Goal: Task Accomplishment & Management: Manage account settings

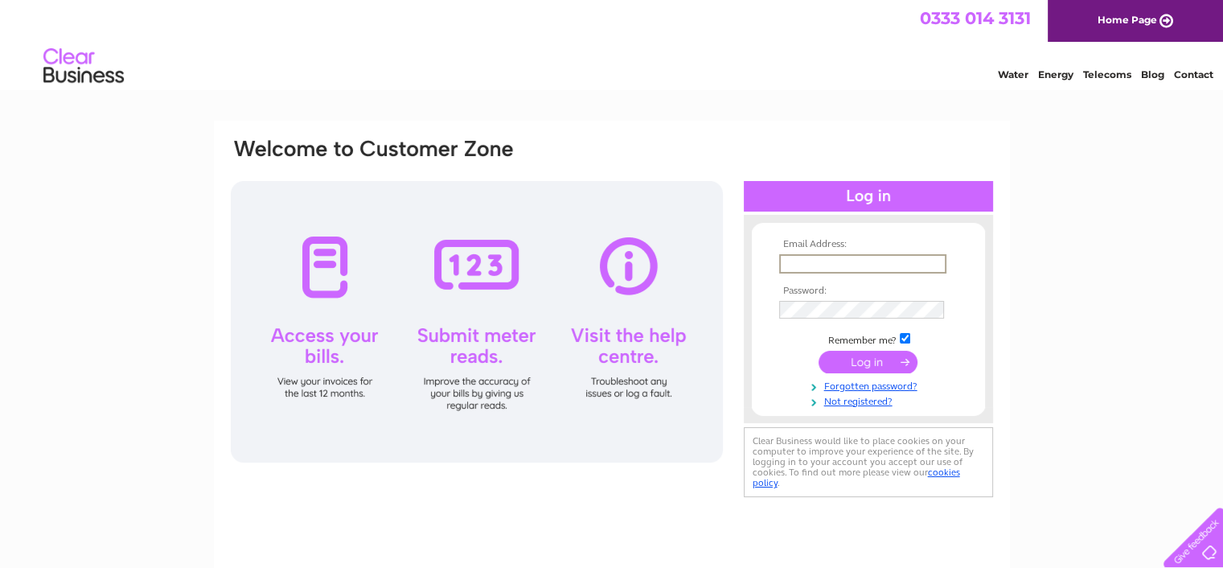
click at [936, 261] on input "text" at bounding box center [862, 263] width 167 height 19
type input "amanda@riddleandcoghill.co.uk"
click at [819, 350] on input "submit" at bounding box center [868, 361] width 99 height 23
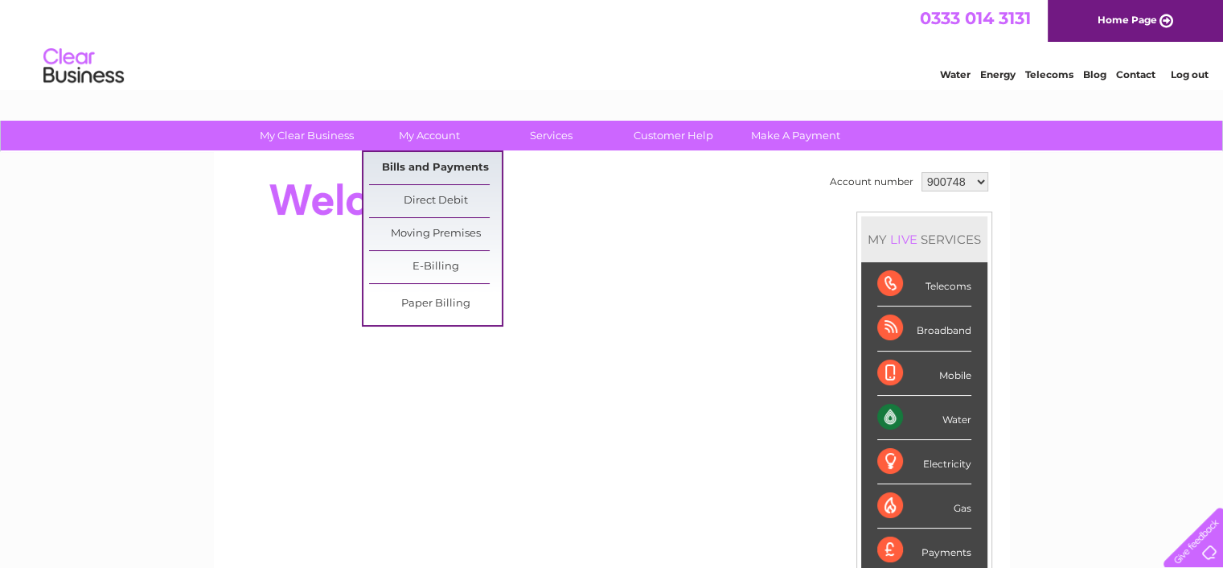
click at [416, 166] on link "Bills and Payments" at bounding box center [435, 168] width 133 height 32
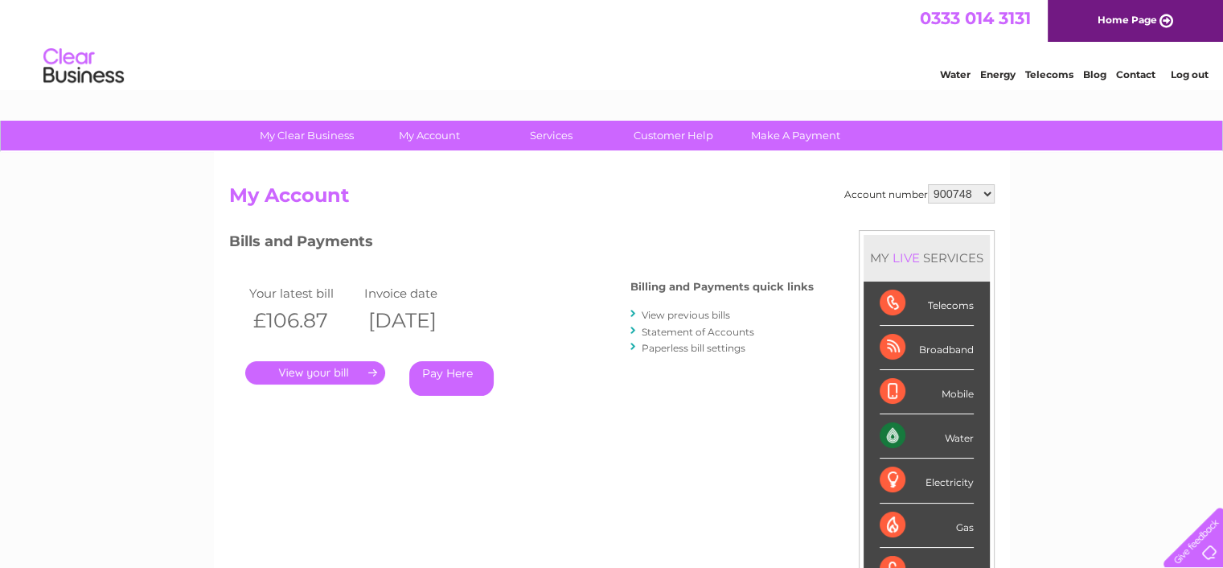
click at [120, 421] on div "My Clear Business Login Details My Details My Preferences Link Account My Accou…" at bounding box center [611, 540] width 1223 height 839
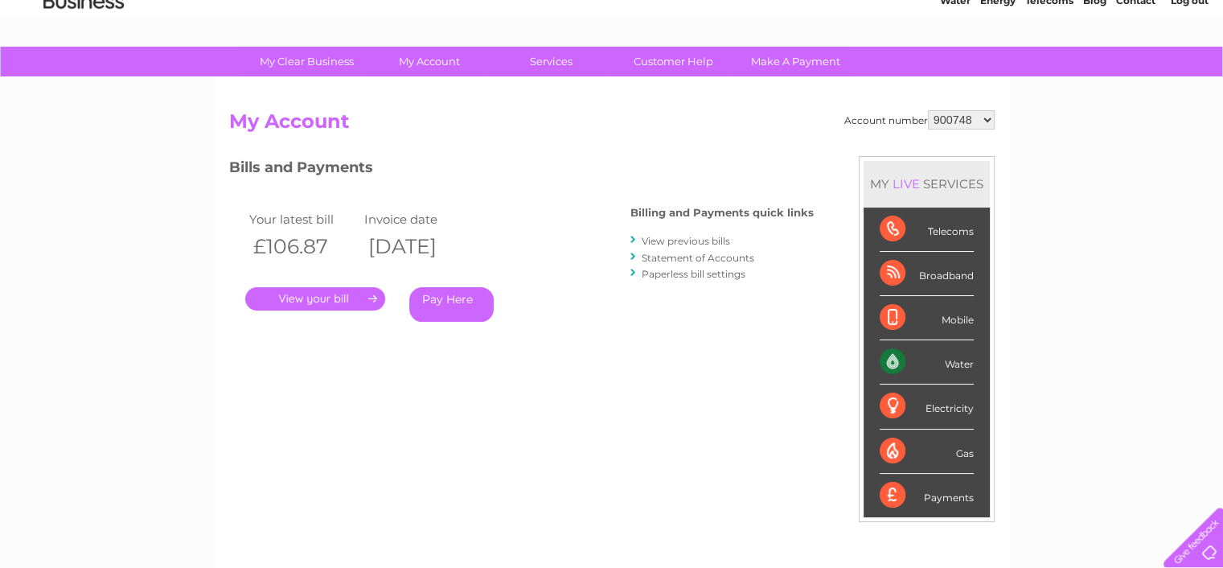
scroll to position [161, 0]
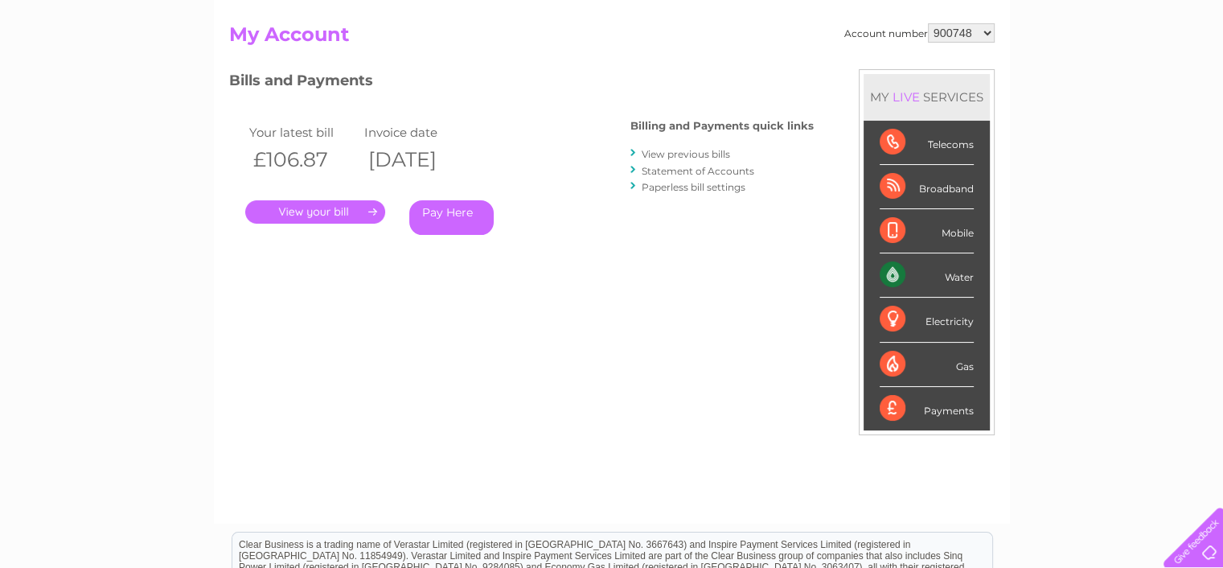
drag, startPoint x: 68, startPoint y: 249, endPoint x: 94, endPoint y: 253, distance: 26.0
click at [72, 250] on div "My Clear Business Login Details My Details My Preferences Link Account My Accou…" at bounding box center [611, 379] width 1223 height 839
click at [289, 208] on link "." at bounding box center [315, 211] width 140 height 23
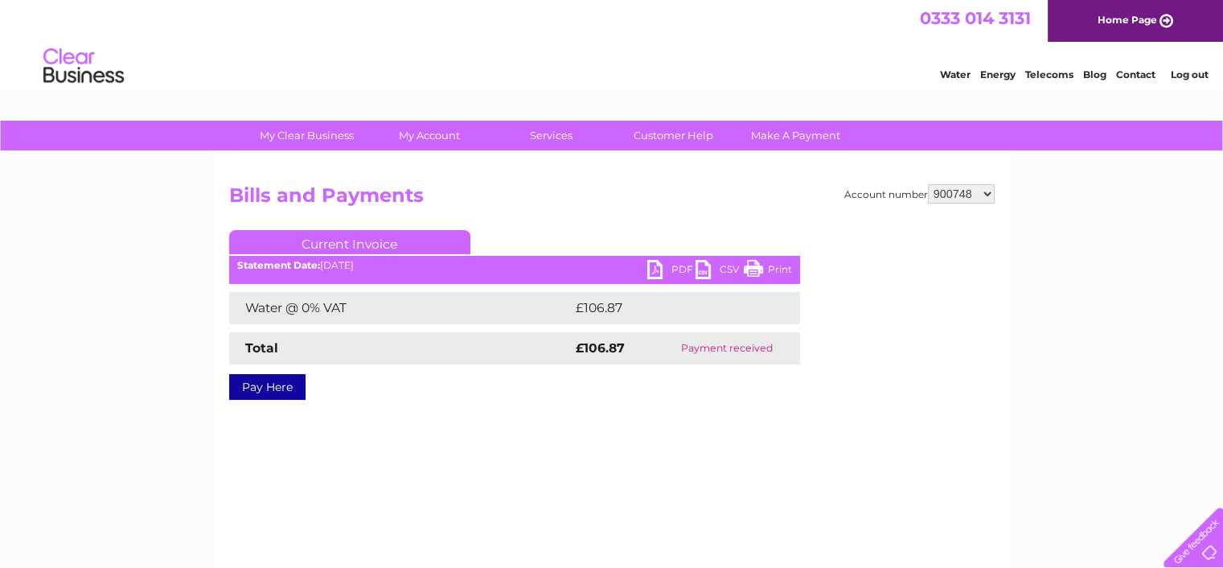
click at [661, 257] on ul "Current Invoice" at bounding box center [514, 245] width 571 height 30
click at [659, 261] on link "PDF" at bounding box center [671, 271] width 48 height 23
click at [947, 186] on select "900748 1115172 1117068" at bounding box center [961, 193] width 67 height 19
select select "1117068"
click at [930, 184] on select "900748 1115172 1117068" at bounding box center [961, 193] width 67 height 19
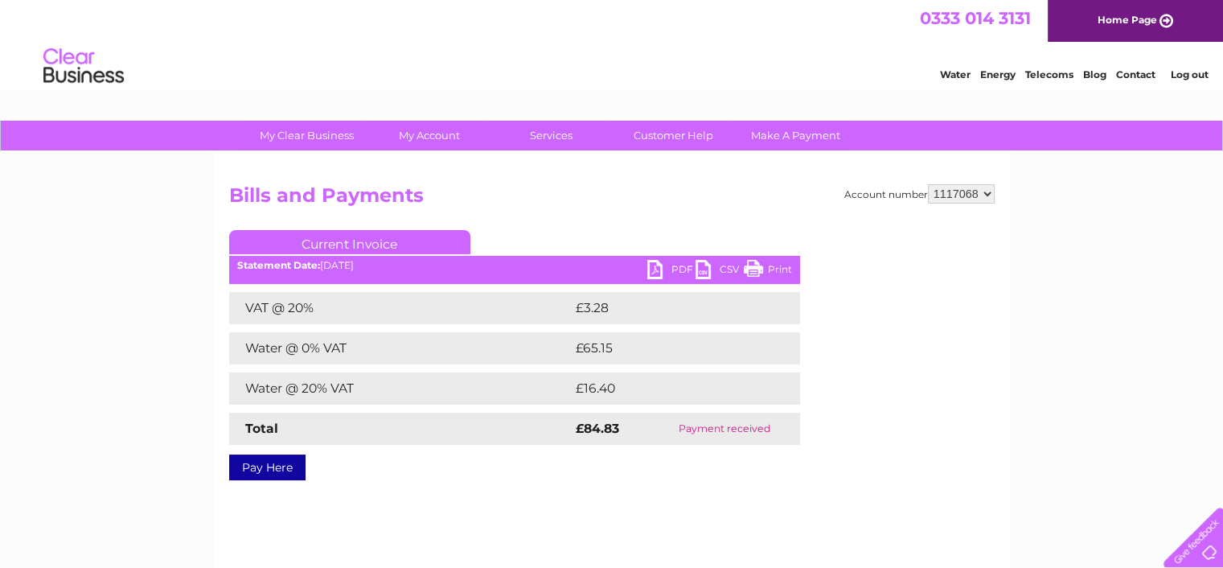
click at [663, 271] on link "PDF" at bounding box center [671, 271] width 48 height 23
click at [1189, 68] on link "Log out" at bounding box center [1189, 74] width 38 height 12
